Goal: Task Accomplishment & Management: Complete application form

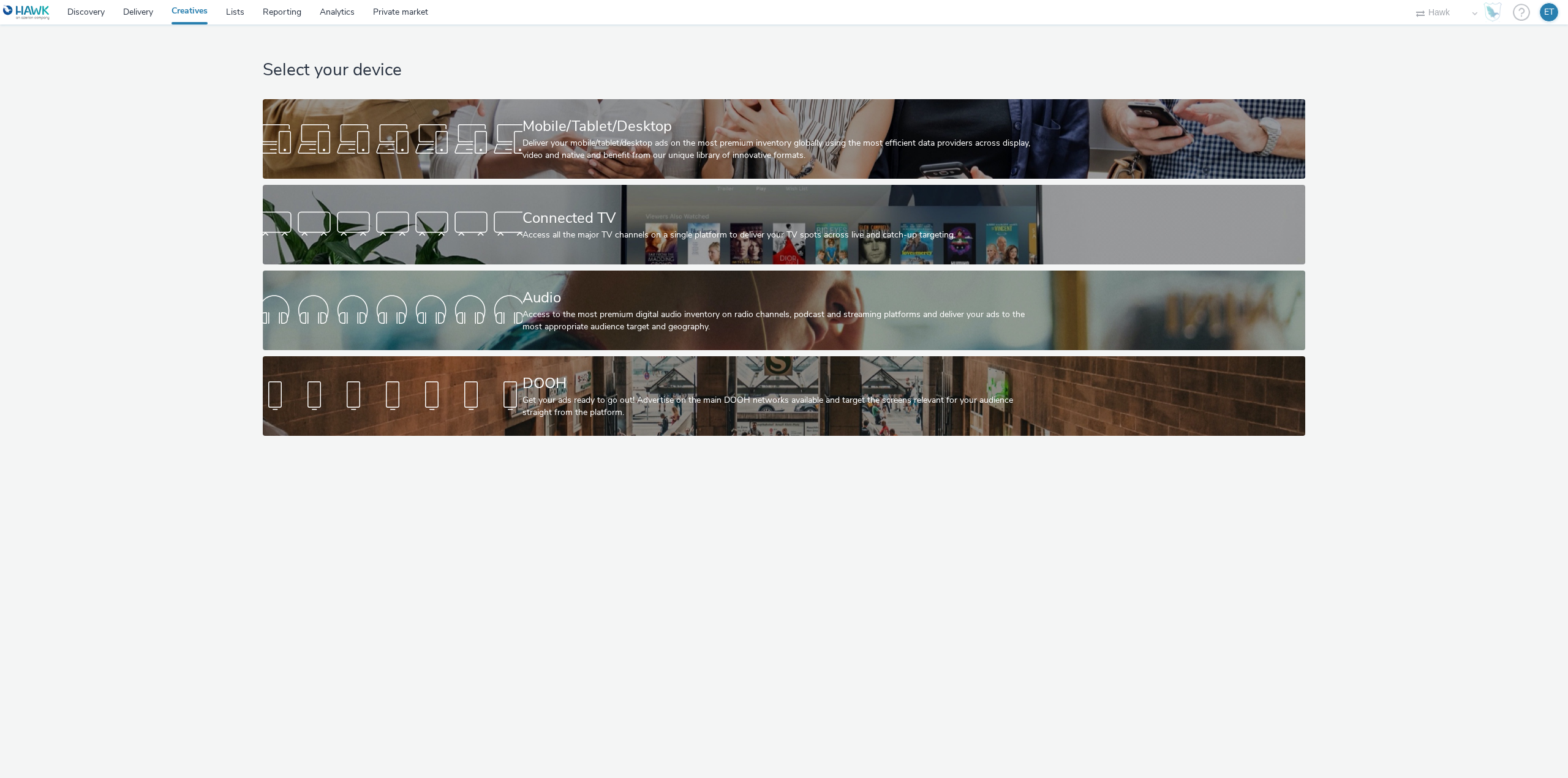
select select "11a7df10-284f-415c-b52a-427acf4c31ae"
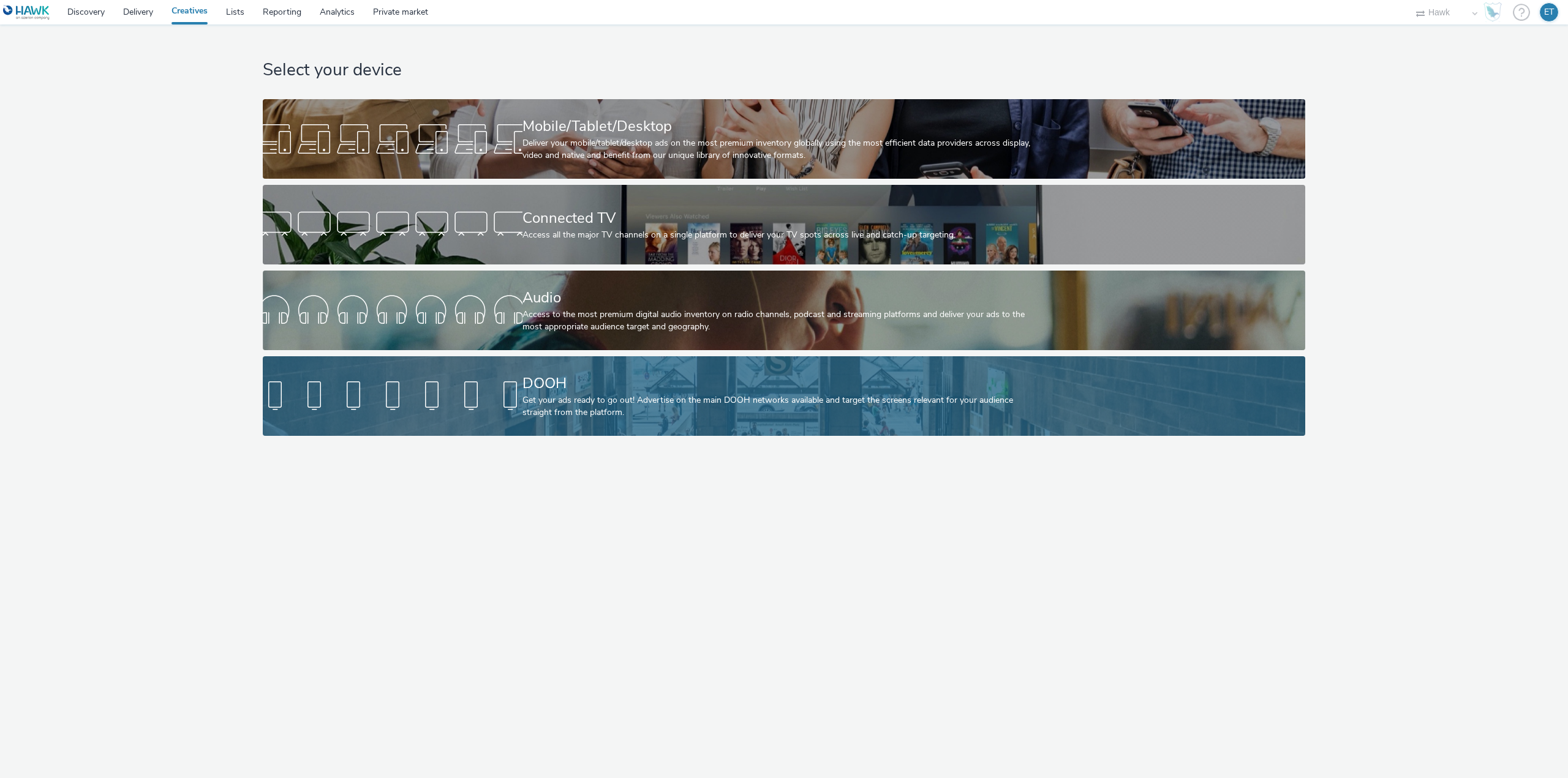
click at [470, 389] on div at bounding box center [392, 396] width 259 height 39
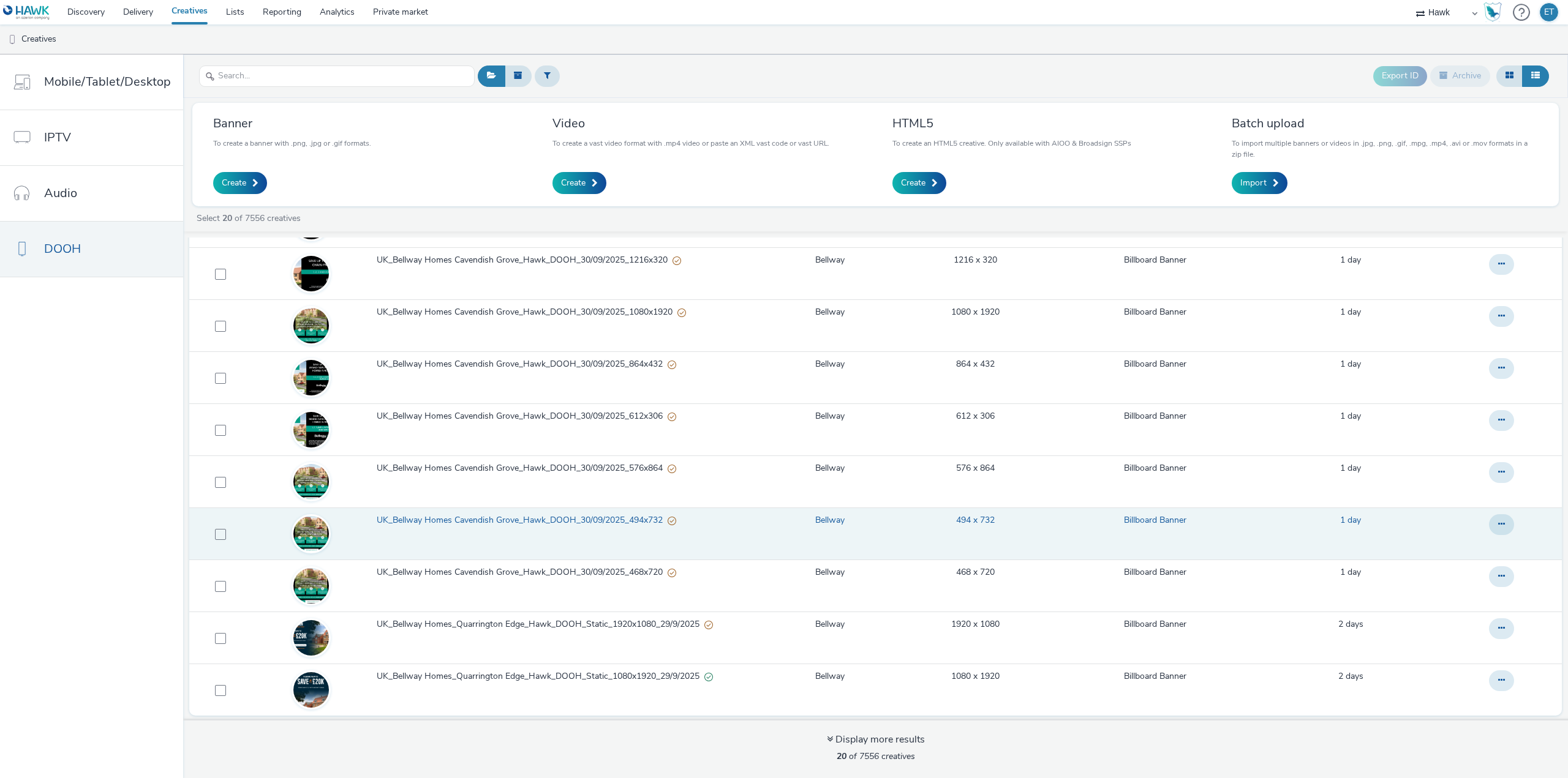
scroll to position [113, 0]
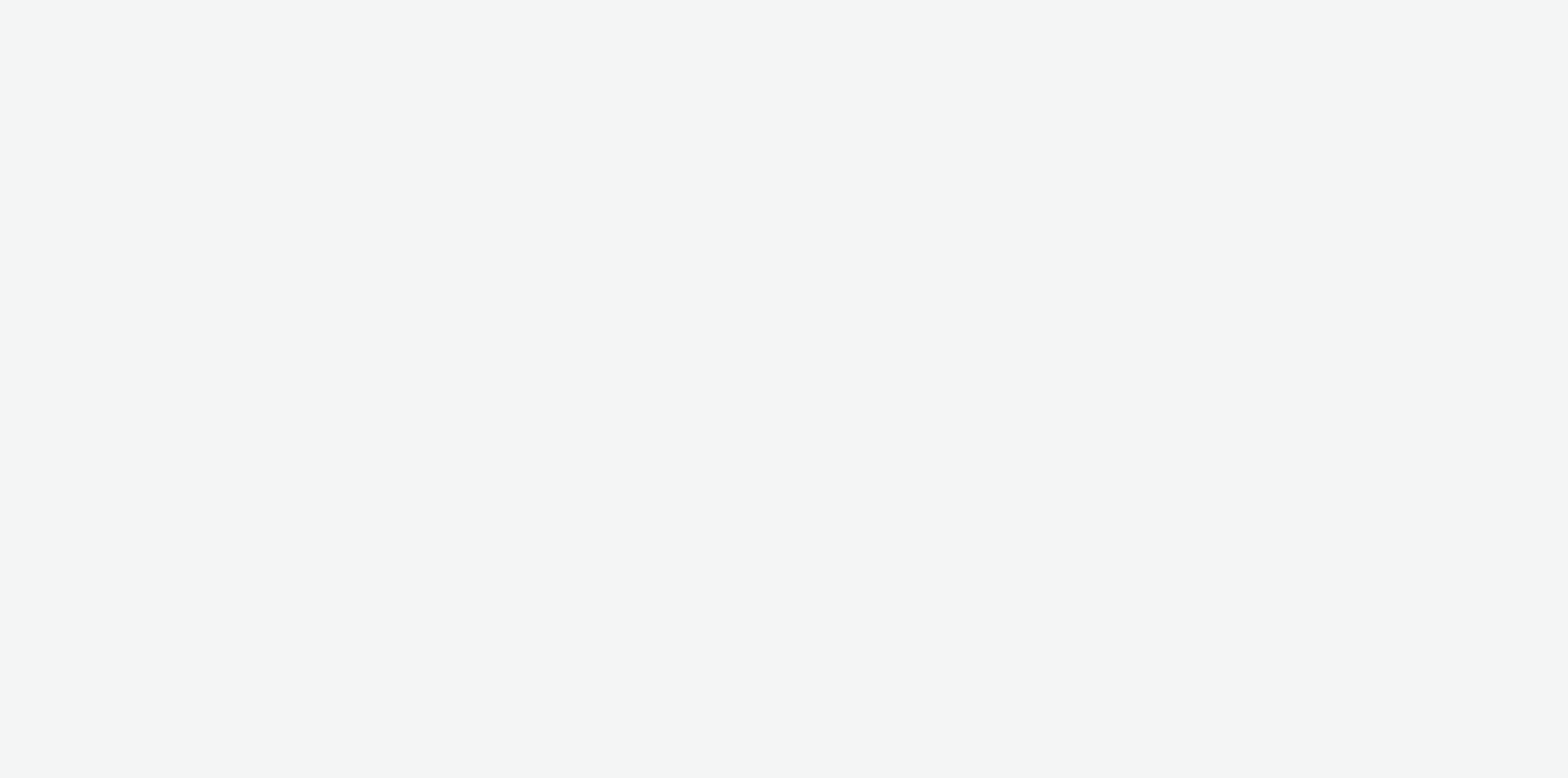
select select "79162ed7-0017-4339-93b0-3399b708648f"
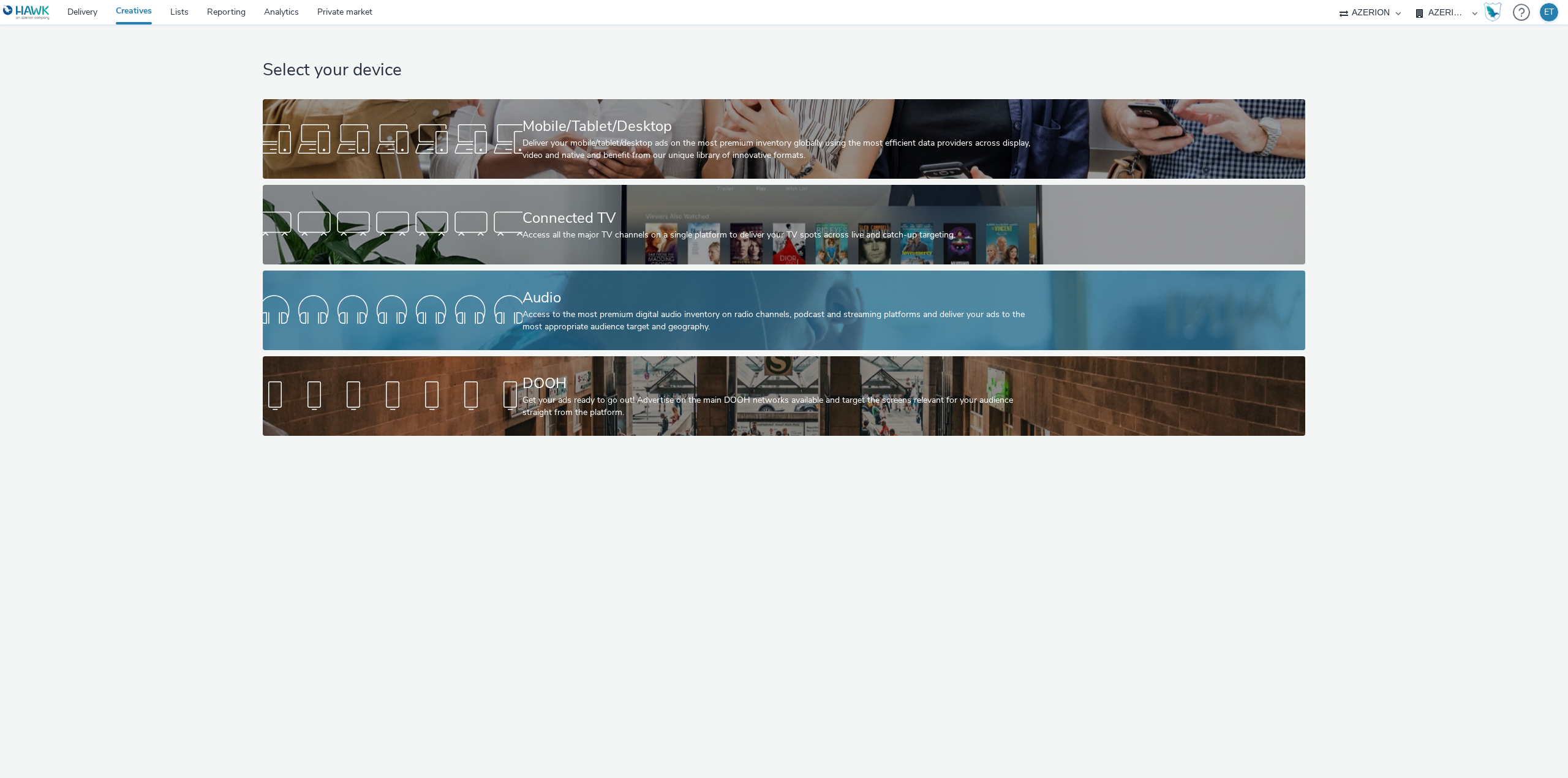
click at [545, 302] on div "Audio" at bounding box center [782, 298] width 519 height 21
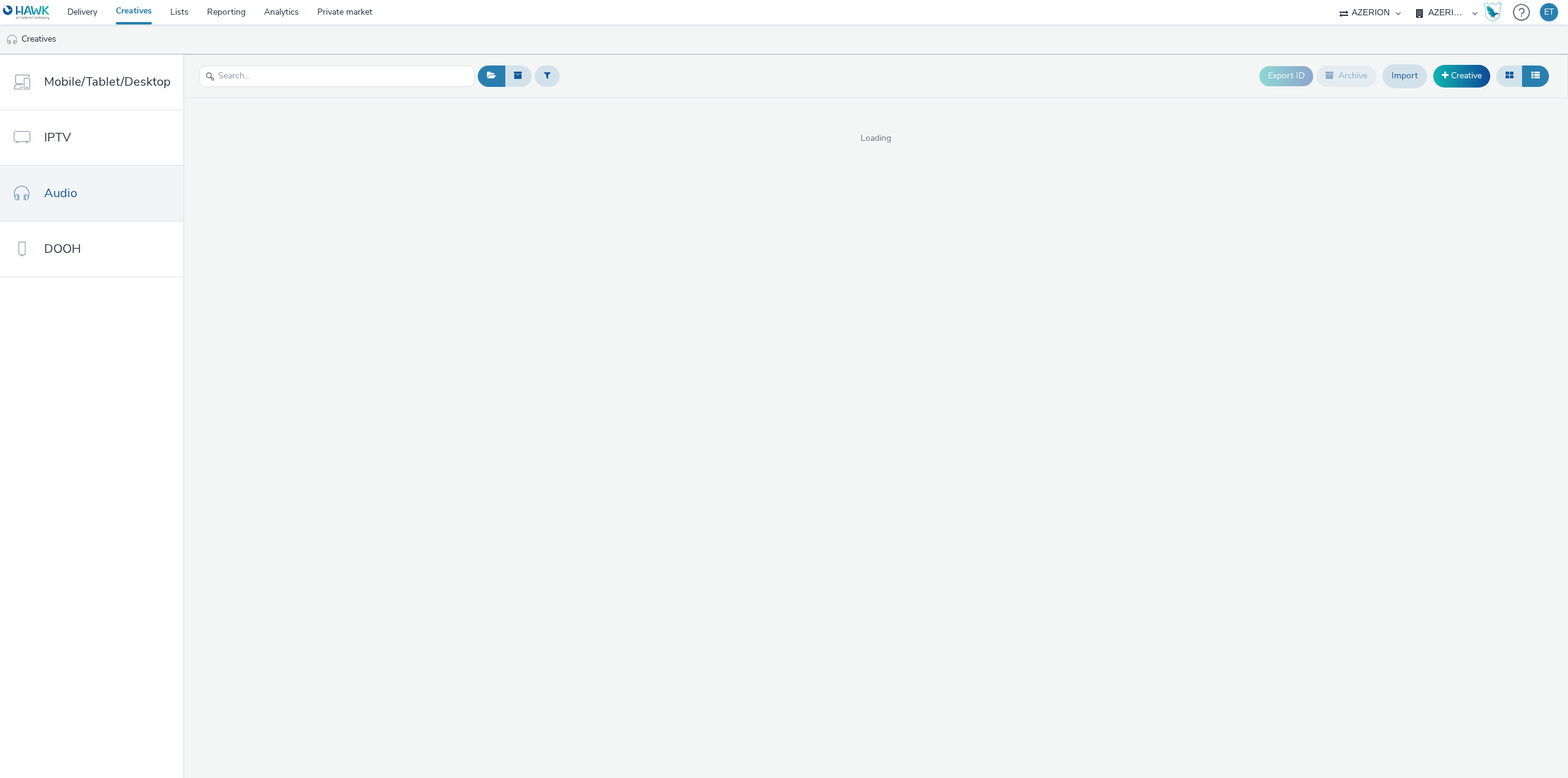
click at [1491, 78] on div "Export ID Archive Import Creative" at bounding box center [1405, 76] width 293 height 30
click at [1464, 77] on link "Creative" at bounding box center [1462, 76] width 57 height 22
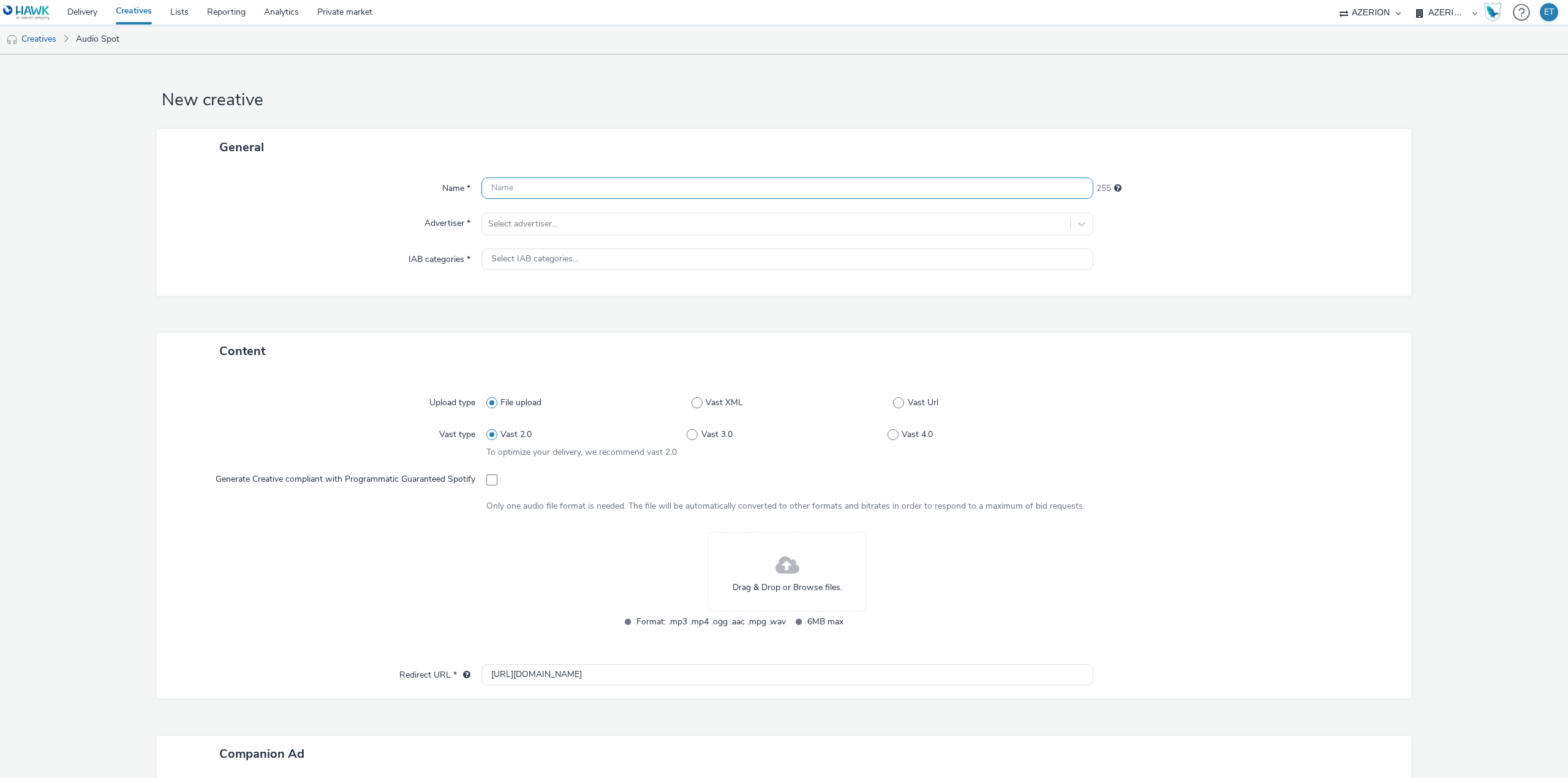
click at [553, 191] on input "text" at bounding box center [787, 188] width 612 height 21
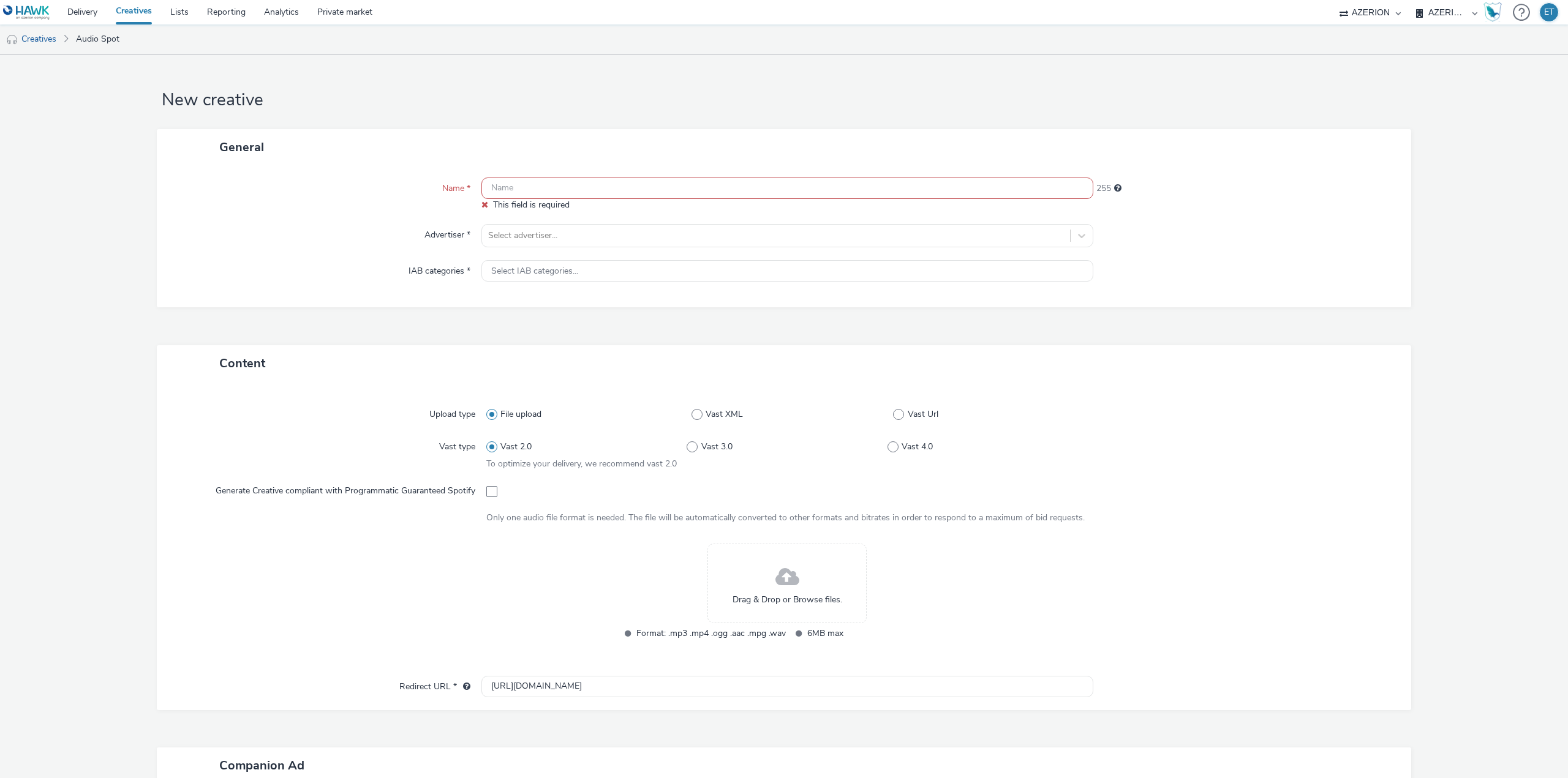
click at [591, 195] on input "text" at bounding box center [787, 188] width 612 height 21
paste input "POUSS'MURS [PERSON_NAME]-Audio_[DATE]"
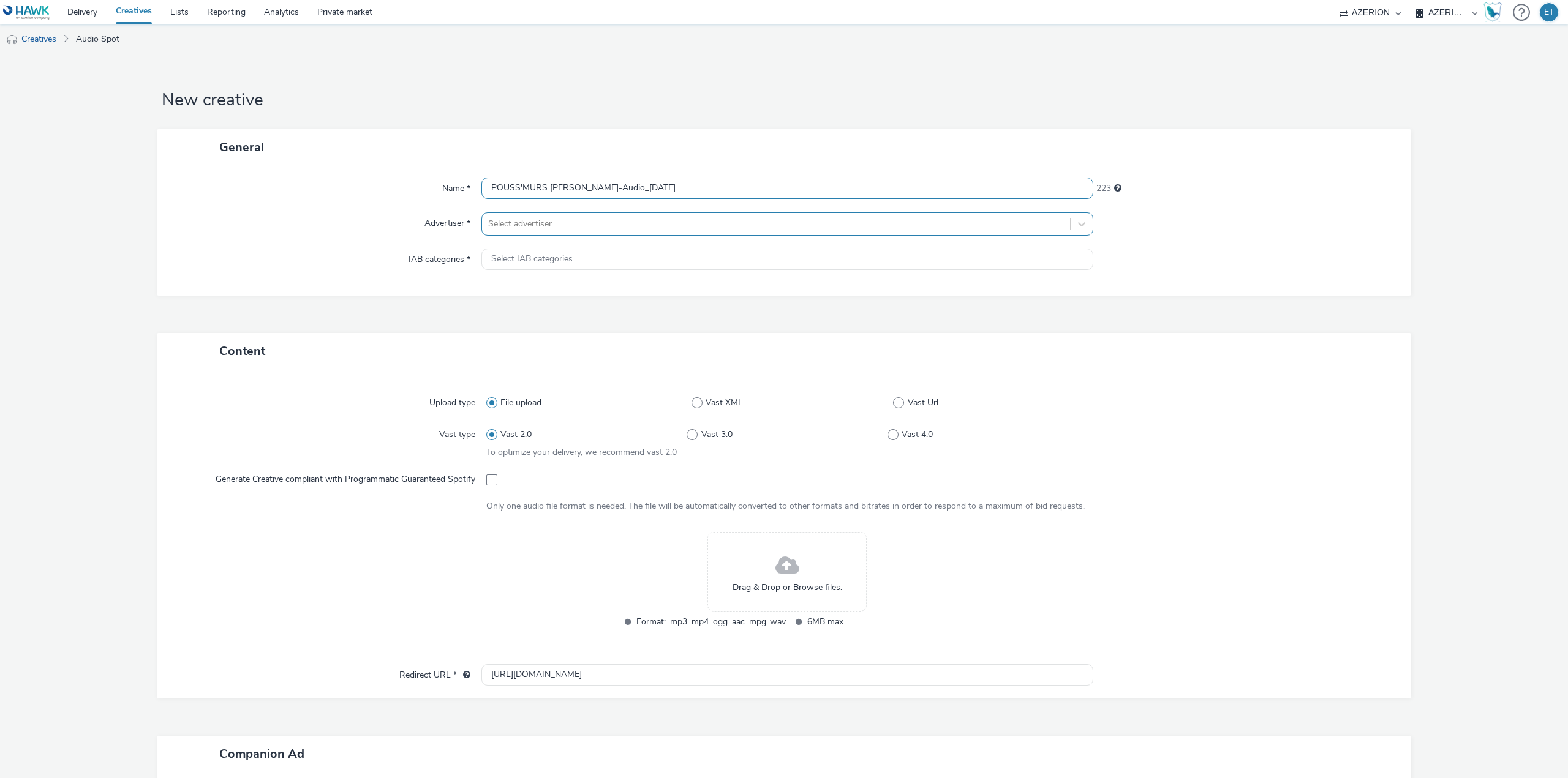
type input "POUSS'MURS [PERSON_NAME]-Audio_[DATE]"
click at [587, 219] on div at bounding box center [776, 224] width 576 height 14
type input "pous"
click at [688, 264] on li "P PoussMurs" at bounding box center [787, 258] width 612 height 41
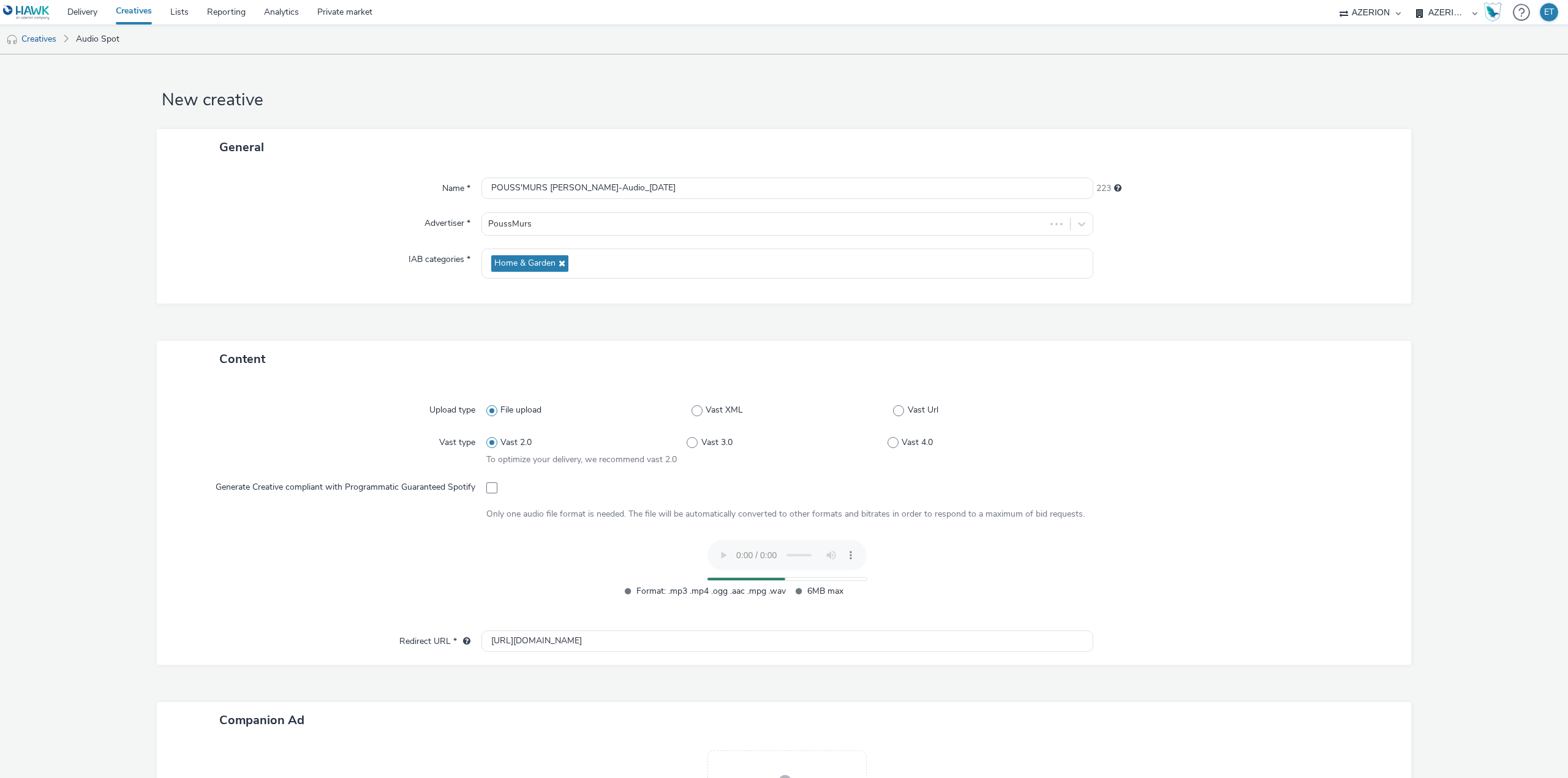
drag, startPoint x: 225, startPoint y: 53, endPoint x: 301, endPoint y: 135, distance: 111.8
drag, startPoint x: 301, startPoint y: 135, endPoint x: 117, endPoint y: 135, distance: 184.0
click at [69, 217] on form "New creative General Name * POUSS'MURS [PERSON_NAME]-Audio_[DATE] 223 Advertise…" at bounding box center [784, 499] width 1568 height 890
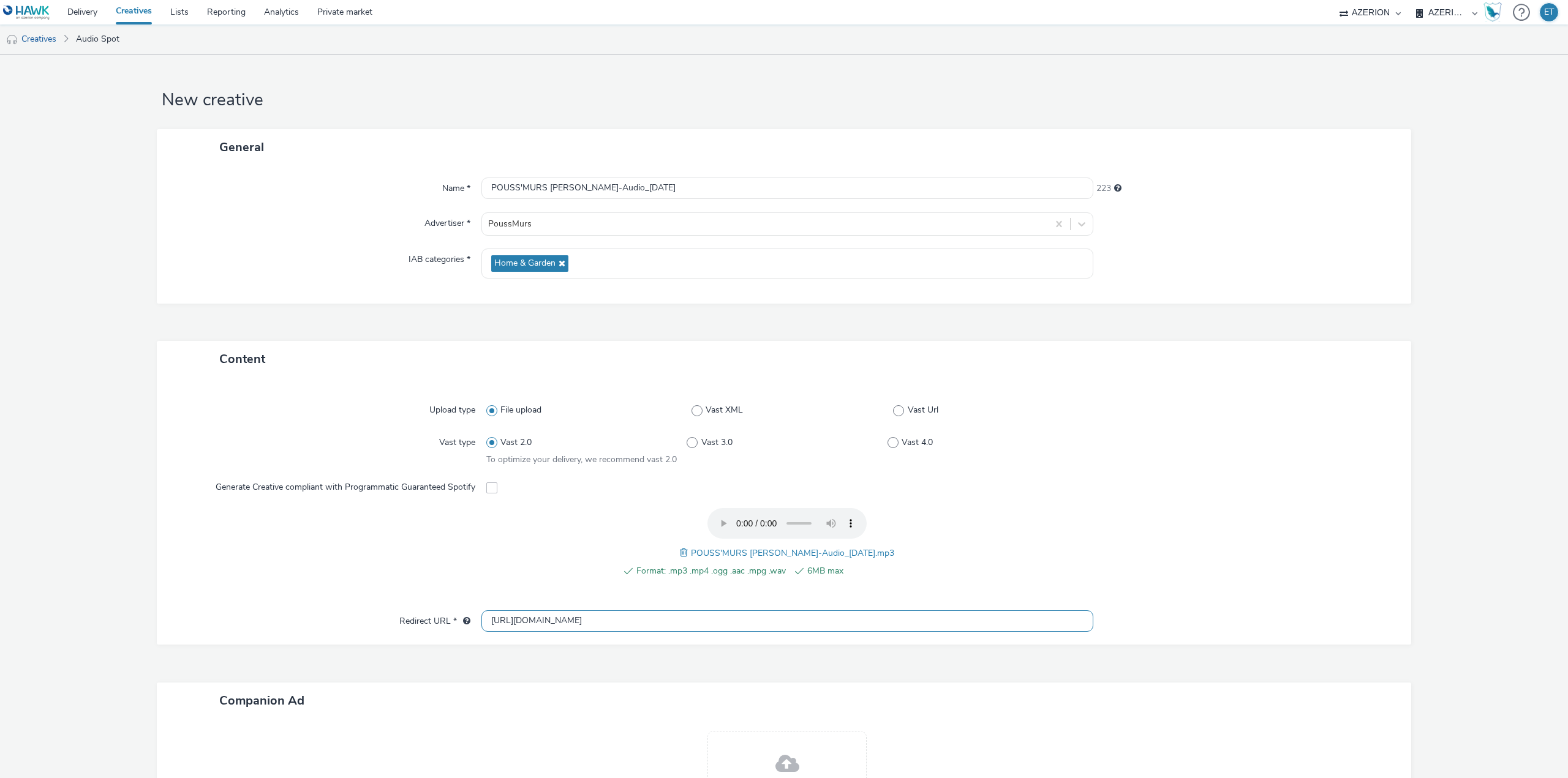
click at [590, 623] on input "[URL][DOMAIN_NAME]" at bounding box center [787, 621] width 612 height 21
paste input "s://[DOMAIN_NAME][URL]"
type input "[URL][DOMAIN_NAME]"
